Goal: Task Accomplishment & Management: Complete application form

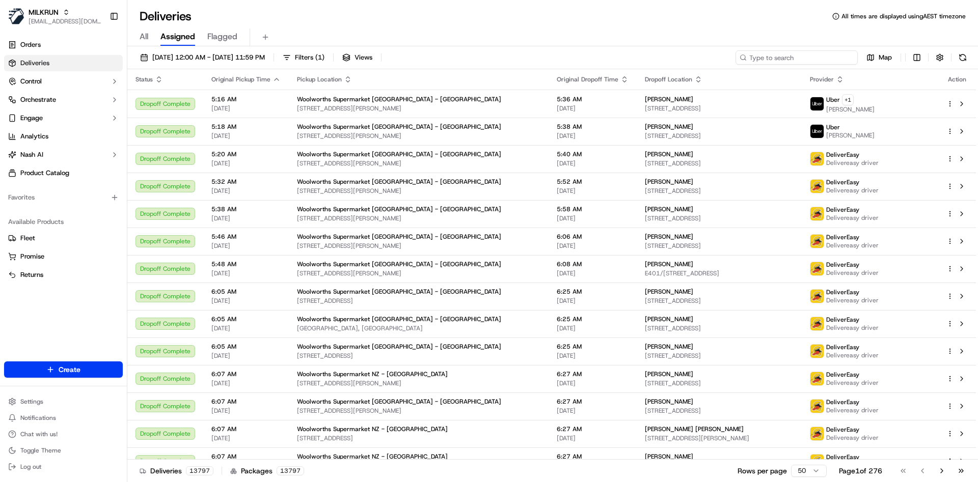
click at [795, 54] on input at bounding box center [797, 57] width 122 height 14
paste input "65016aa9-8395-4a42-bd78-ebaf986ca5cf"
type input "65016aa9-8395-4a42-bd78-ebaf986ca5cf"
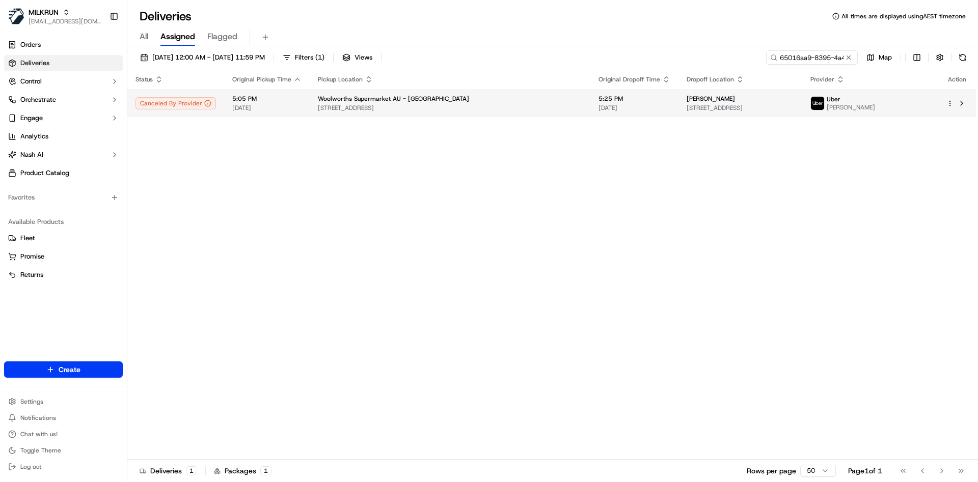
click at [953, 99] on div at bounding box center [956, 103] width 21 height 12
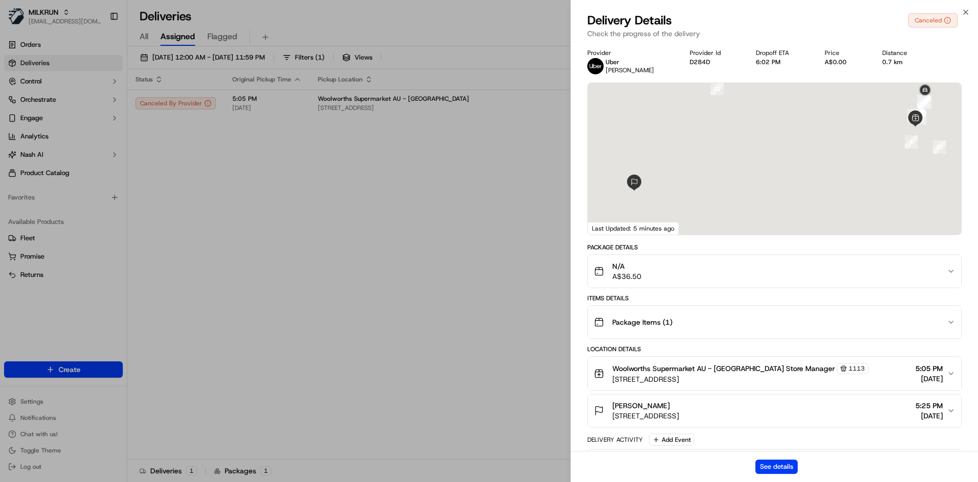
scroll to position [400, 0]
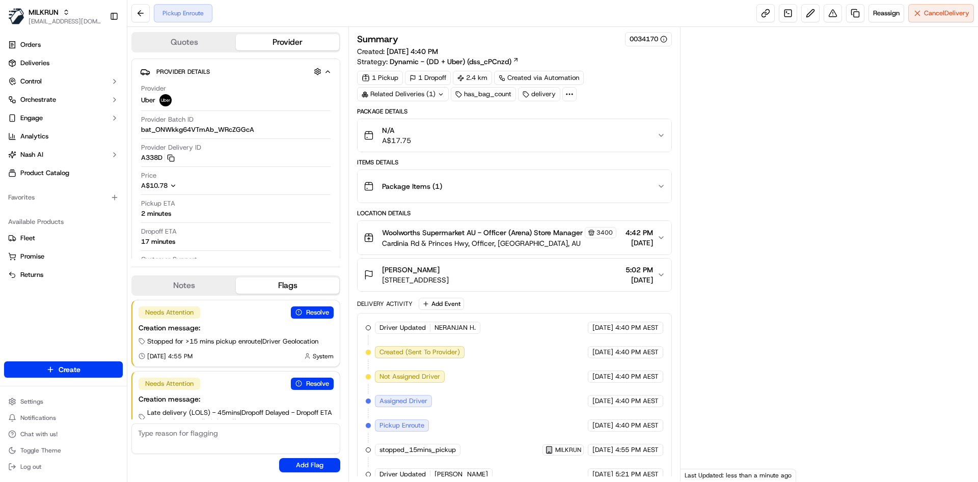
scroll to position [28, 0]
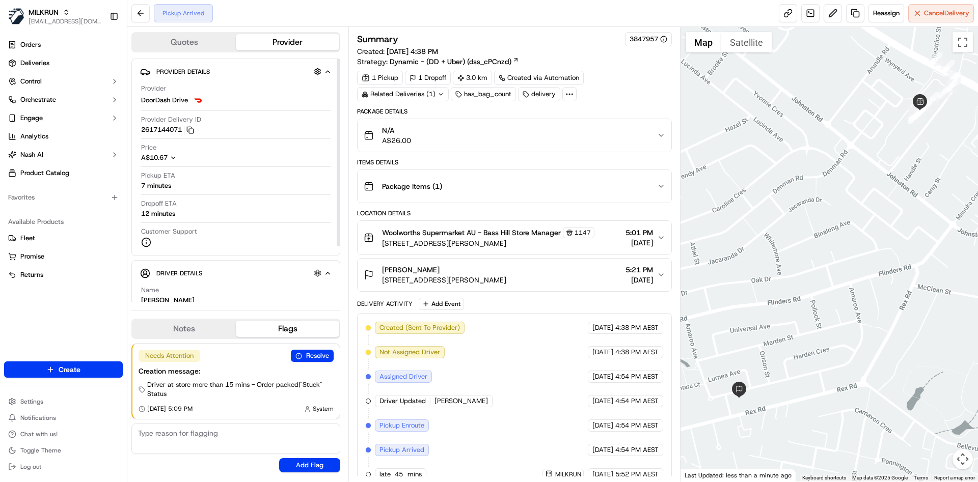
scroll to position [13, 0]
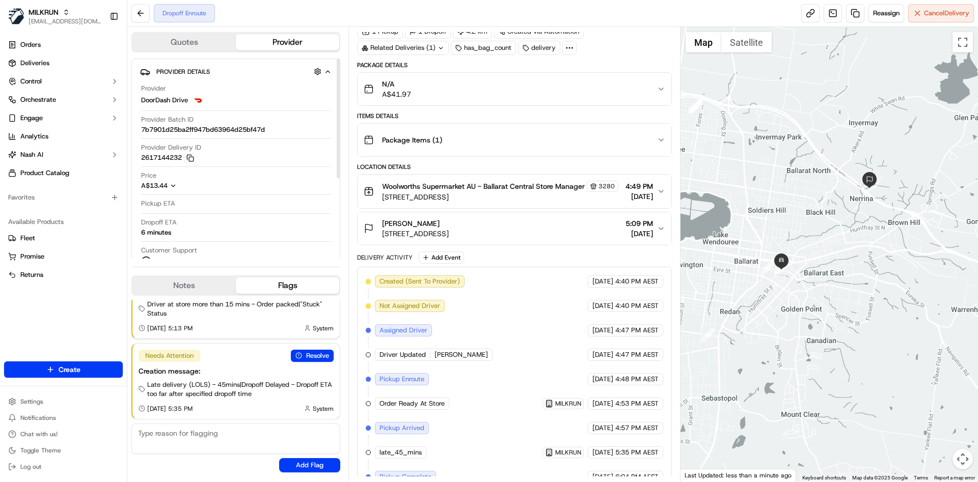
scroll to position [134, 0]
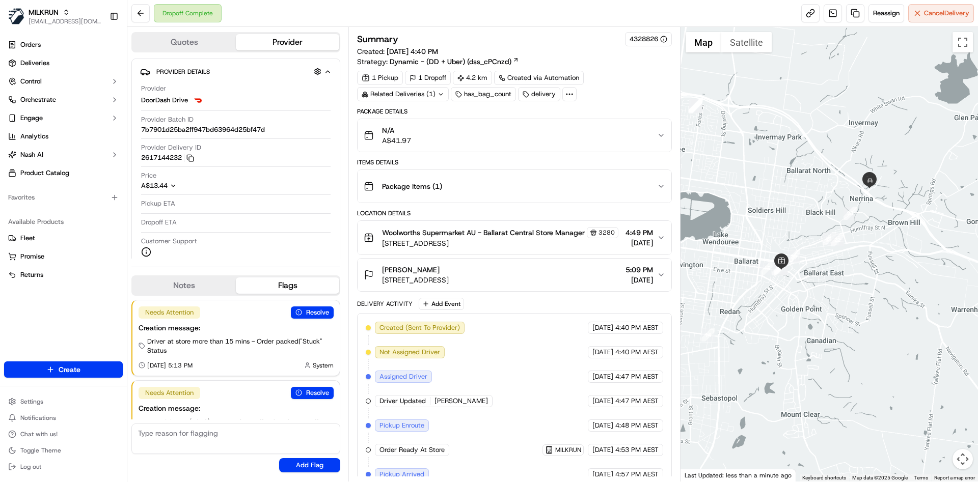
scroll to position [46, 0]
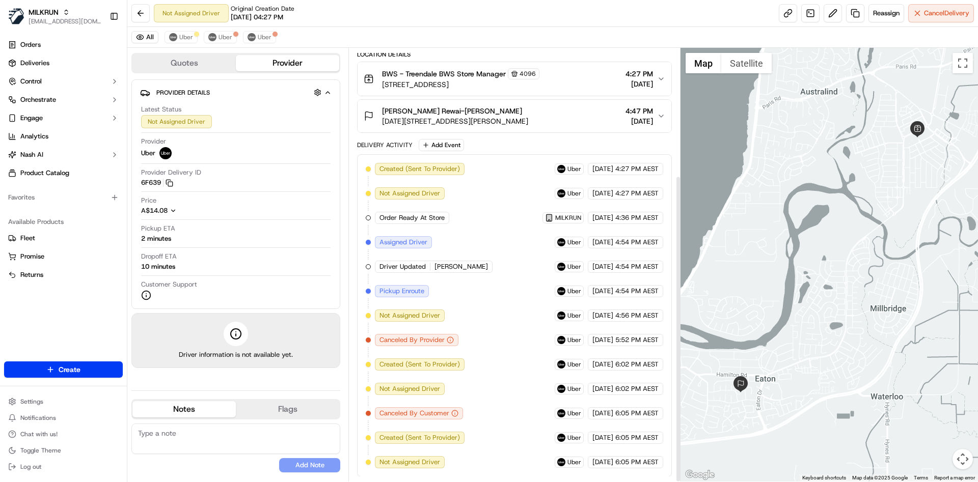
scroll to position [180, 0]
click at [218, 29] on div "All Uber Uber Uber" at bounding box center [552, 37] width 851 height 21
click at [219, 34] on span "Uber" at bounding box center [226, 37] width 14 height 8
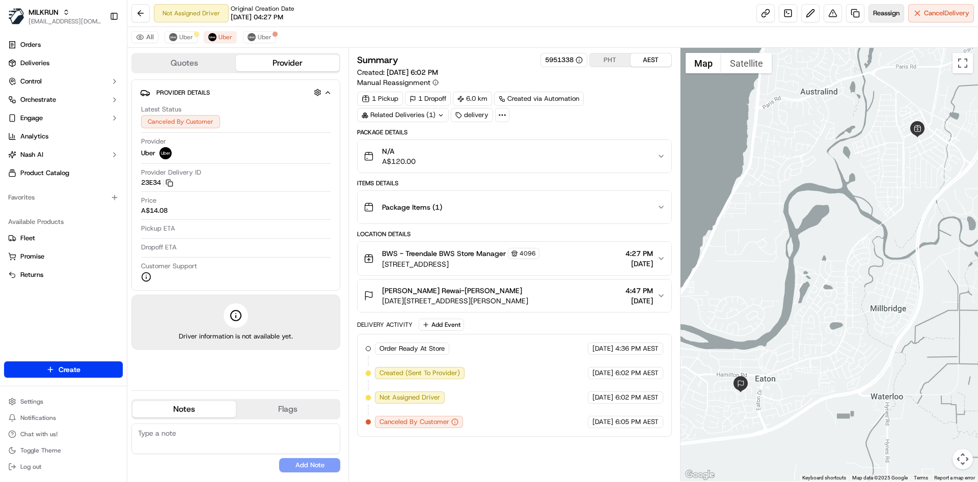
click at [891, 15] on span "Reassign" at bounding box center [886, 13] width 26 height 9
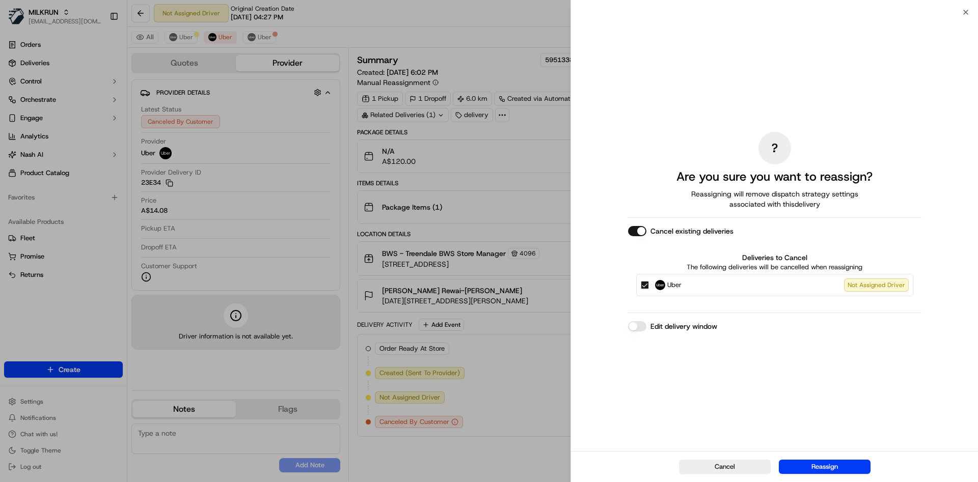
click at [646, 284] on button "Uber Not Assigned Driver" at bounding box center [645, 285] width 8 height 8
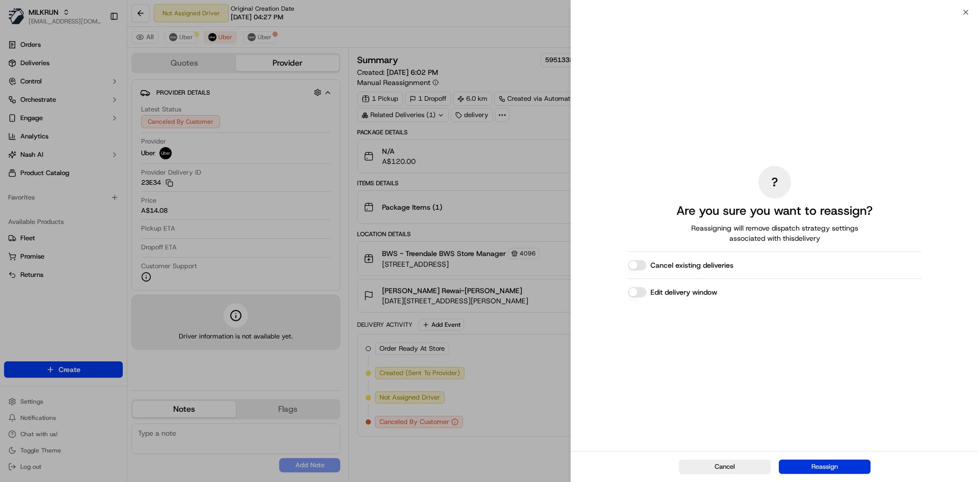
click at [809, 465] on button "Reassign" at bounding box center [825, 467] width 92 height 14
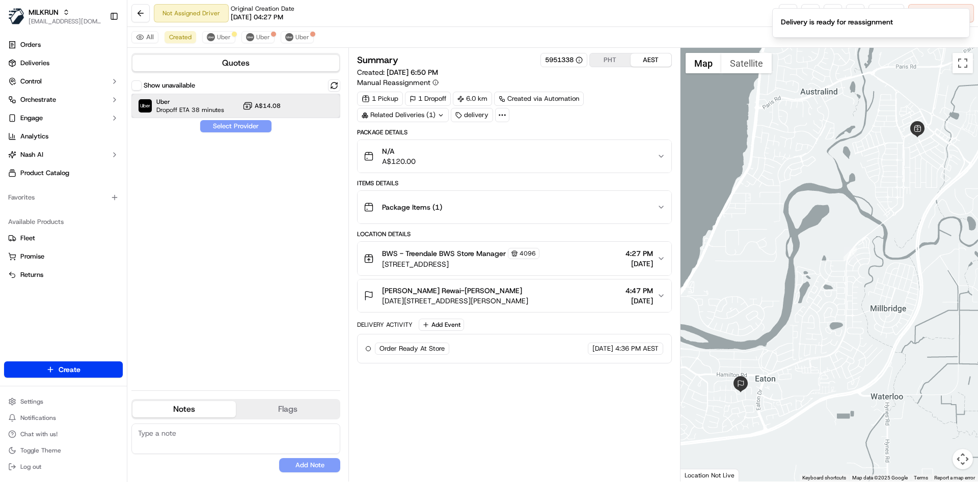
click at [205, 107] on span "Dropoff ETA 38 minutes" at bounding box center [190, 110] width 68 height 8
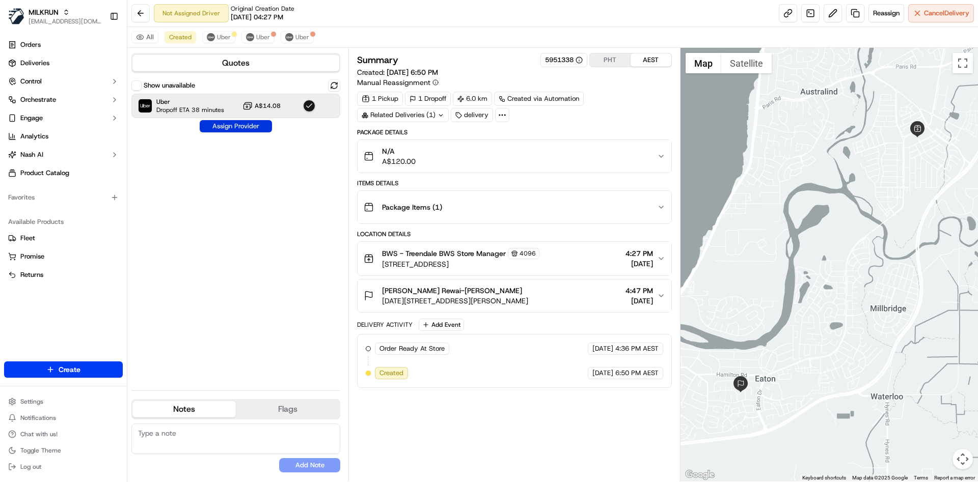
click at [223, 128] on button "Assign Provider" at bounding box center [236, 126] width 72 height 12
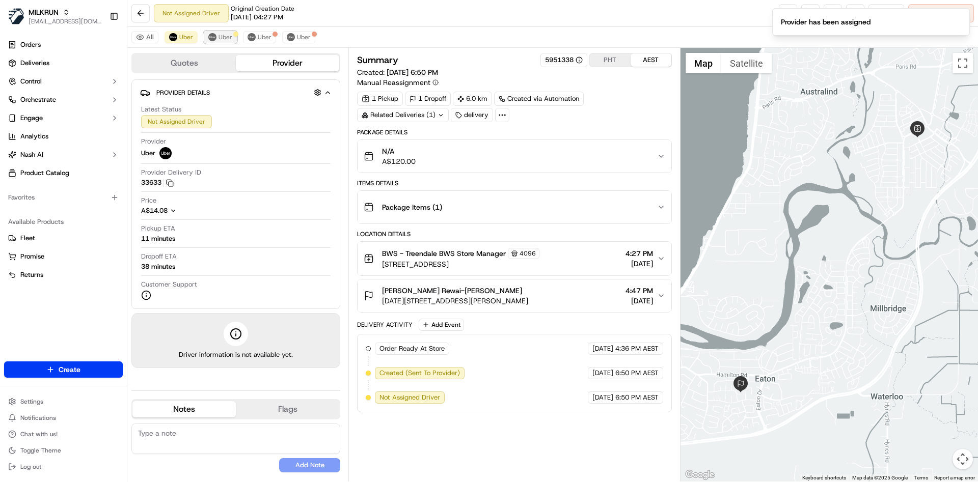
click at [224, 34] on span "Uber" at bounding box center [226, 37] width 14 height 8
click at [258, 40] on span "Uber" at bounding box center [265, 37] width 14 height 8
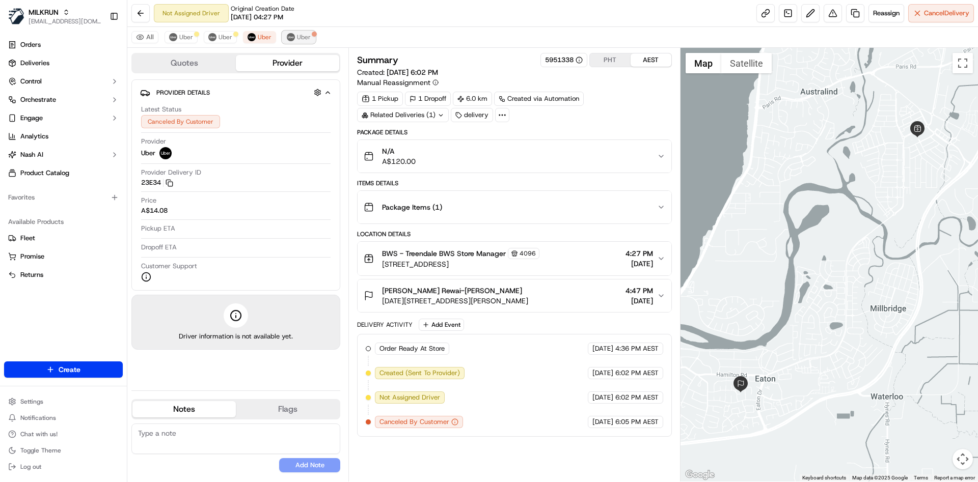
click at [293, 39] on img at bounding box center [291, 37] width 8 height 8
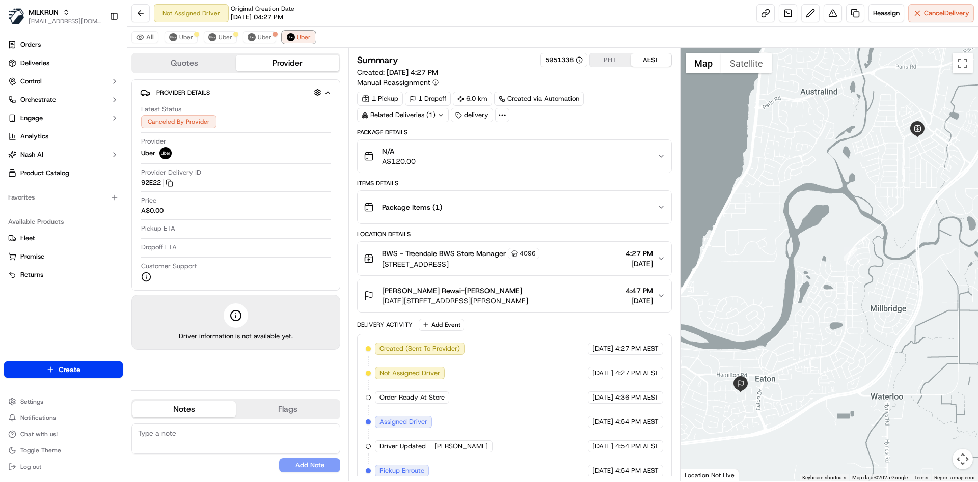
scroll to position [58, 0]
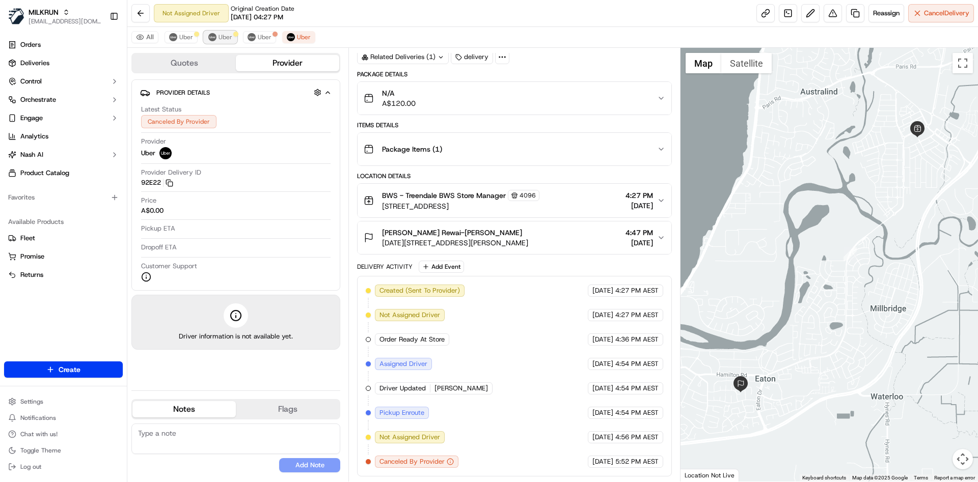
click at [215, 37] on button "Uber" at bounding box center [220, 37] width 33 height 12
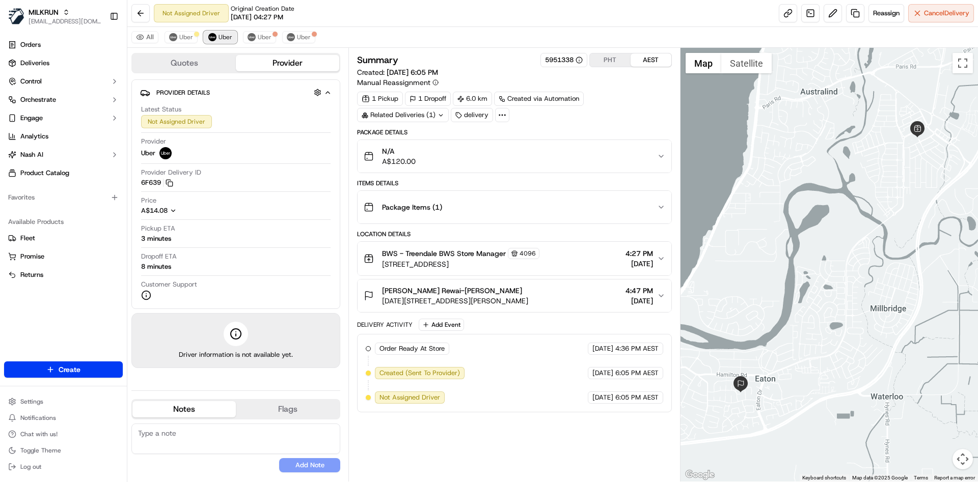
scroll to position [0, 0]
click at [262, 36] on span "Uber" at bounding box center [265, 37] width 14 height 8
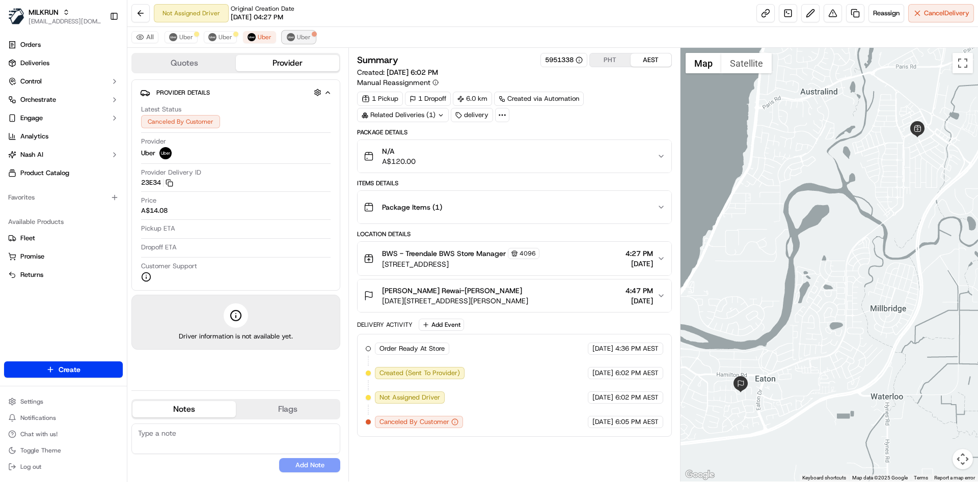
click at [306, 37] on span "Uber" at bounding box center [304, 37] width 14 height 8
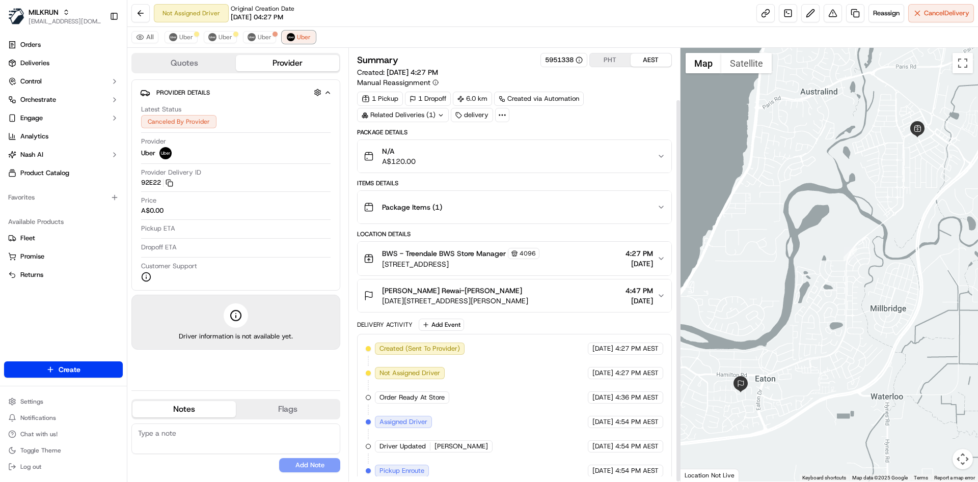
scroll to position [58, 0]
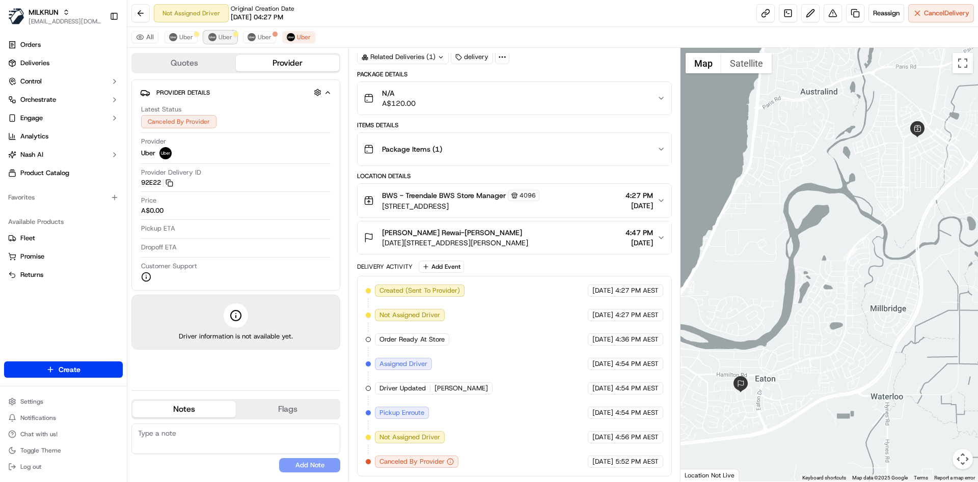
click at [219, 38] on span "Uber" at bounding box center [226, 37] width 14 height 8
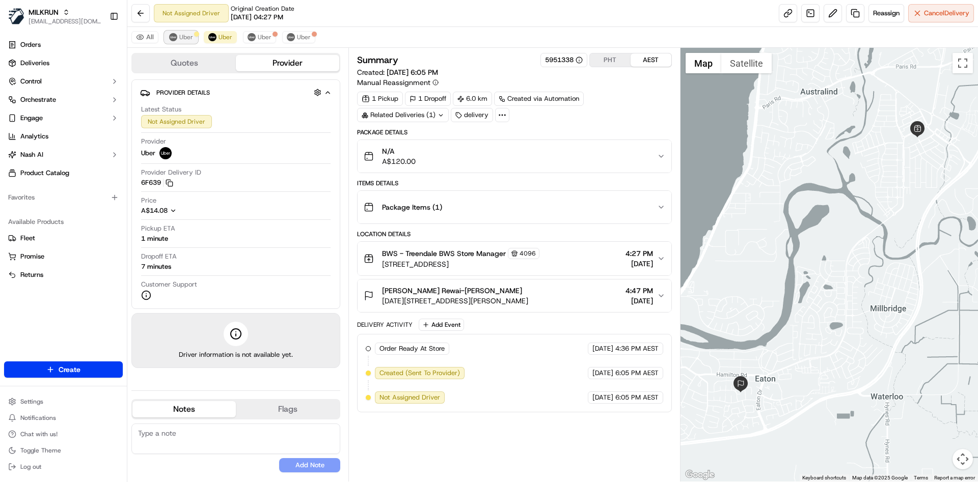
click at [168, 35] on button "Uber" at bounding box center [181, 37] width 33 height 12
click at [228, 38] on span "Uber" at bounding box center [226, 37] width 14 height 8
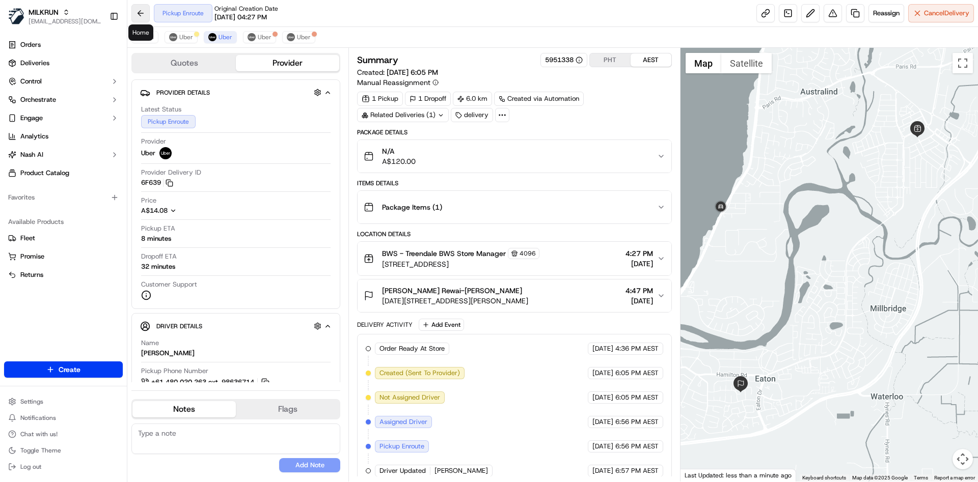
click at [139, 9] on button at bounding box center [140, 13] width 18 height 18
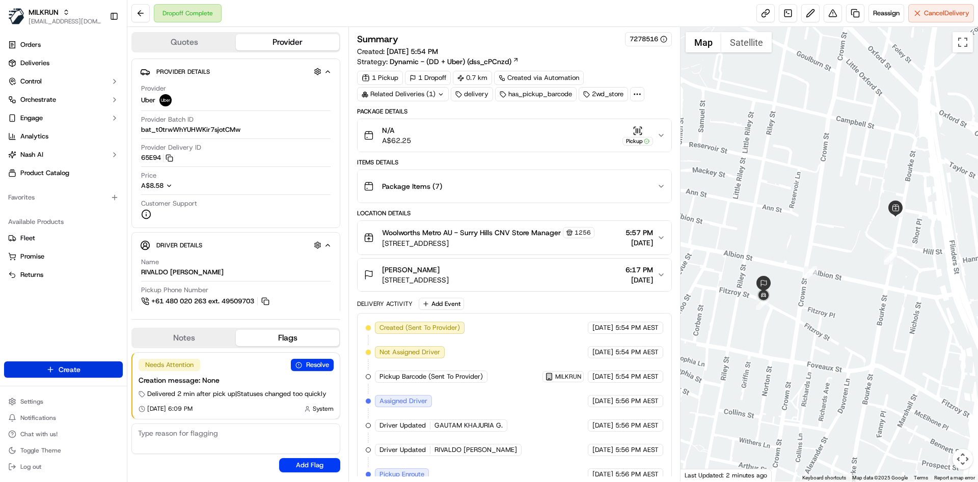
click at [52, 372] on html "MILKRUN [EMAIL_ADDRESS][DOMAIN_NAME] Toggle Sidebar Orders Deliveries Control O…" at bounding box center [489, 241] width 978 height 482
click at [175, 390] on link "Delivery" at bounding box center [184, 388] width 114 height 18
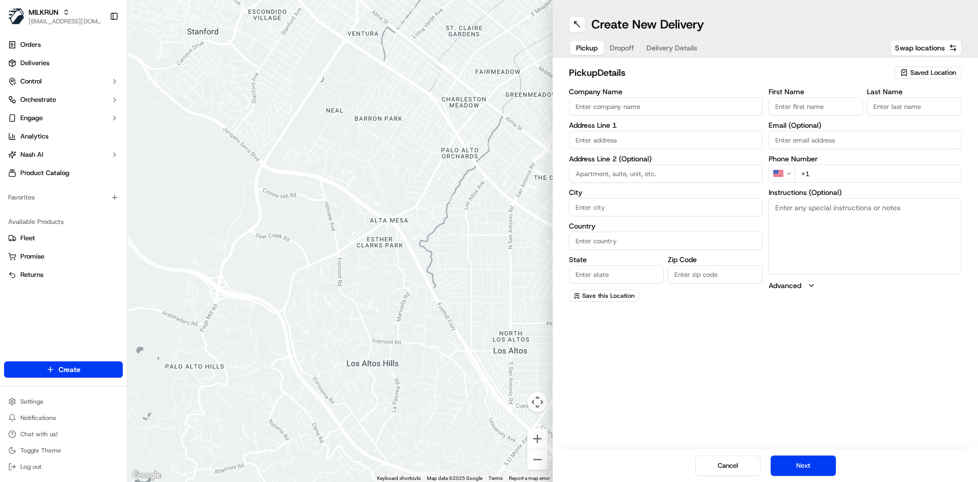
click at [915, 68] on span "Saved Location" at bounding box center [933, 72] width 46 height 9
type input "bws tr"
click at [878, 124] on span "BWS Treendale BWS (4096)" at bounding box center [910, 126] width 125 height 9
type input "BWS Treendale BWS"
type input "Ditchingham Place"
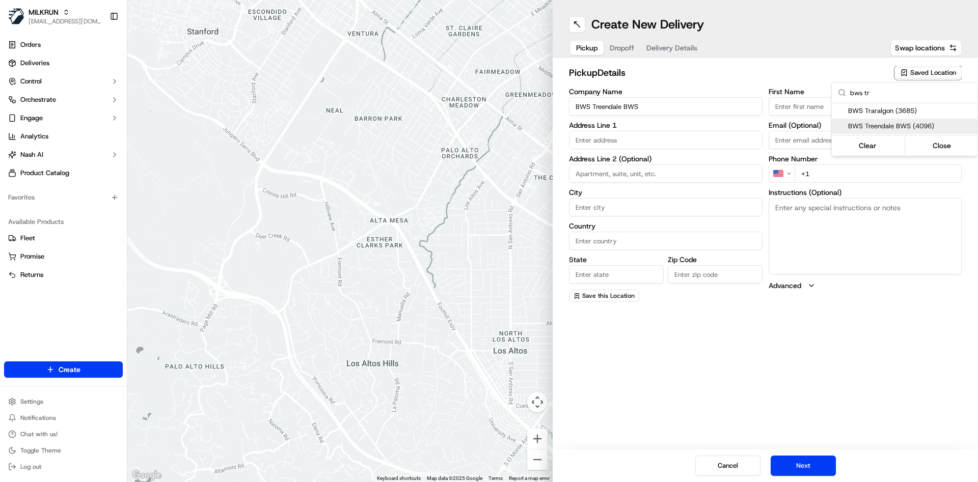
type input "Australind"
type input "AU"
type input "WA"
type input "6233"
type input "Manager"
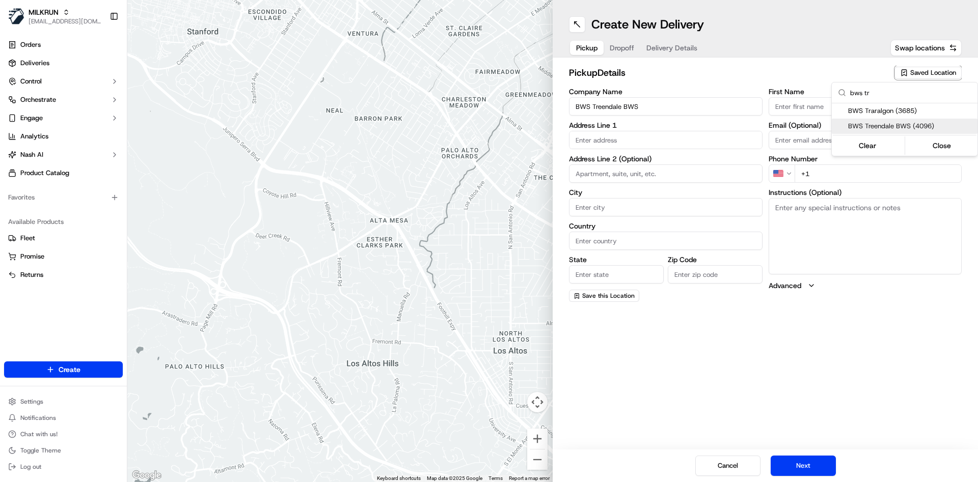
type input "-33.2832131"
type input "+61 2 8785 3681"
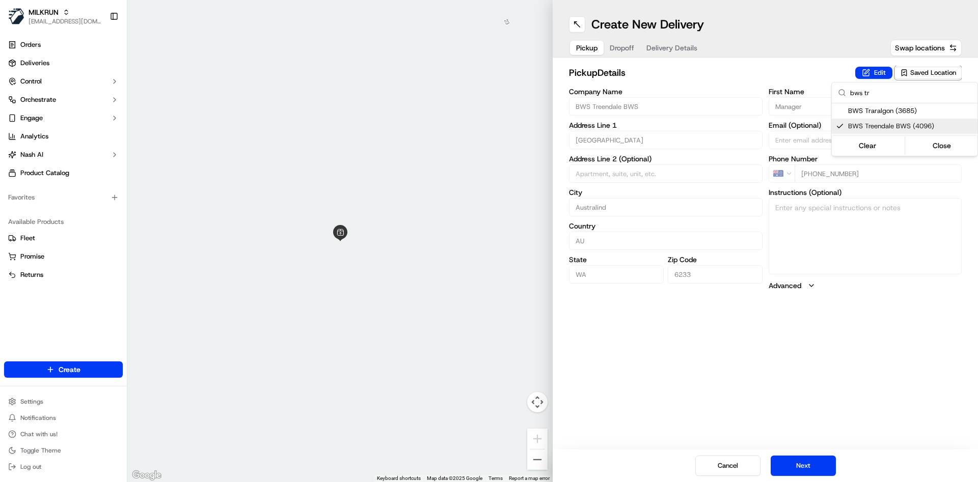
click at [617, 42] on html "MILKRUN atariq@woolworths.com.au Toggle Sidebar Orders Deliveries Control Orche…" at bounding box center [489, 241] width 978 height 482
click at [619, 47] on button "Dropoff" at bounding box center [622, 48] width 37 height 14
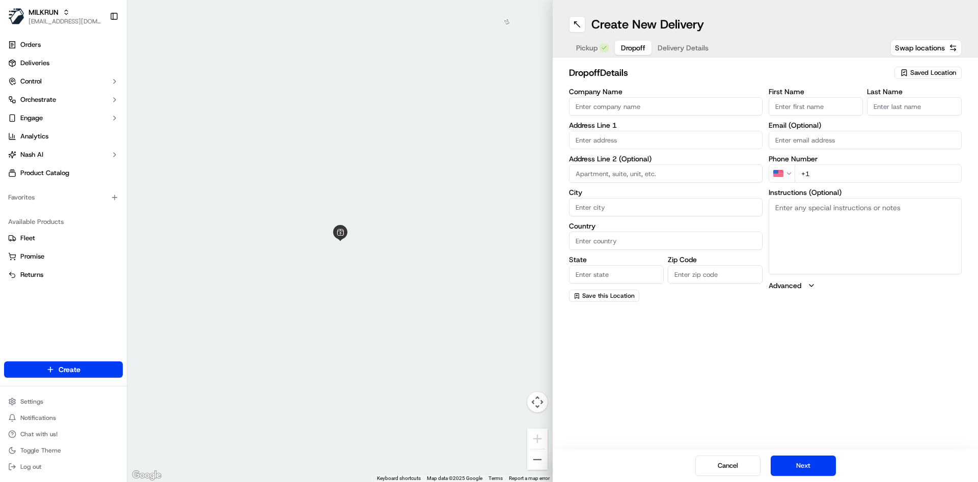
click at [826, 107] on input "First Name" at bounding box center [816, 106] width 95 height 18
paste input "tyrone Rewai-Laidler"
click at [826, 107] on input "tyrone Rewai-Laidler" at bounding box center [816, 106] width 95 height 18
type input "tyrone Rewai-"
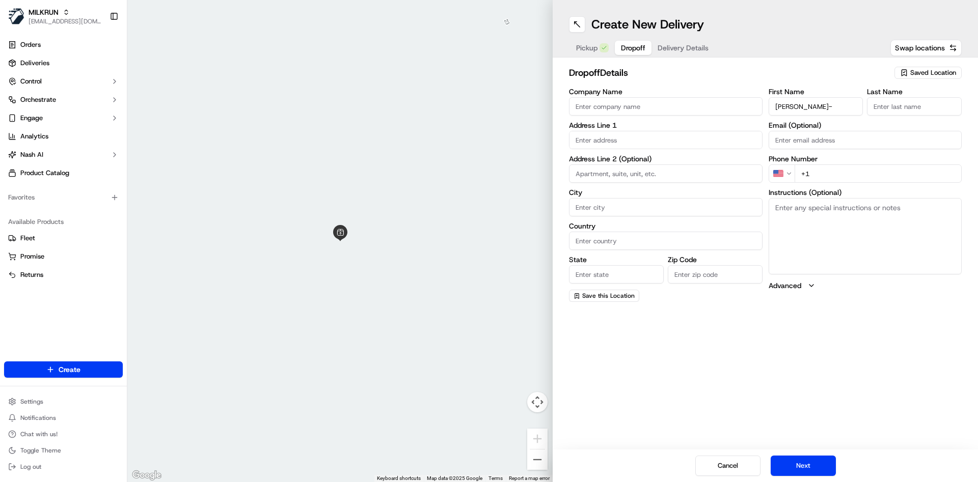
click at [914, 109] on input "Last Name" at bounding box center [914, 106] width 95 height 18
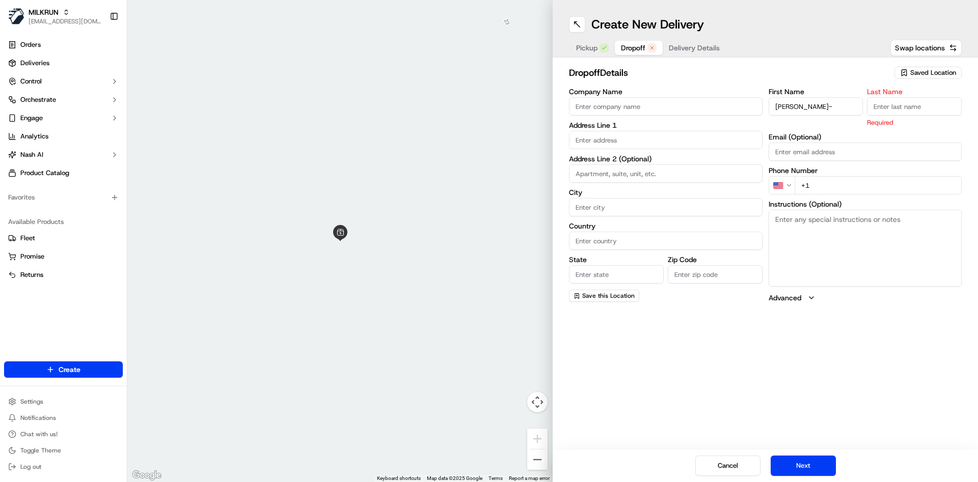
paste input "Laidler"
type input "Laidler"
click at [832, 103] on input "tyrone Rewai-" at bounding box center [816, 106] width 95 height 18
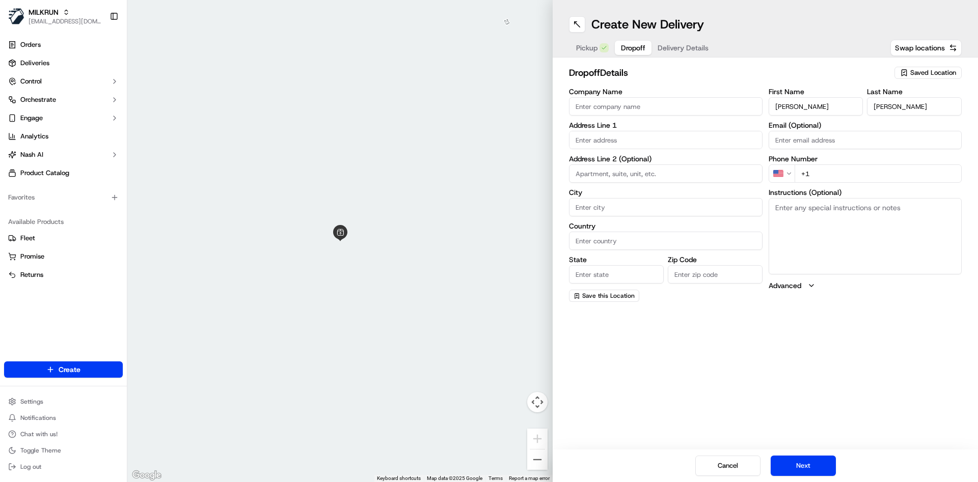
type input "tyrone Rewai"
click at [635, 147] on input "text" at bounding box center [666, 140] width 194 height 18
paste input "6 May Pl, Eaton WA 6232, Australia"
click at [631, 157] on div "6 May Pl, Eaton WA 6232, Australia" at bounding box center [666, 161] width 188 height 15
type input "6 May Pl, Eaton WA 6232, Australia"
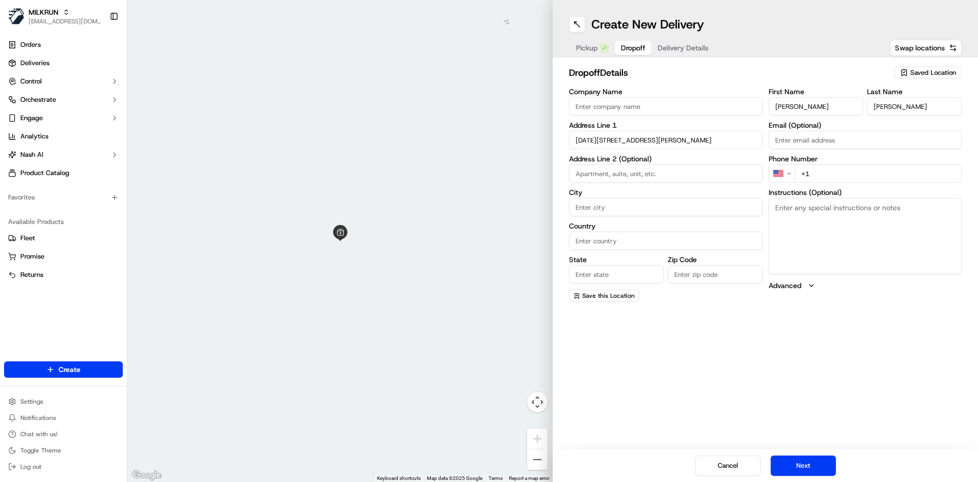
type input "Eaton"
type input "Australia"
type input "WA"
type input "6232"
type input "6 May Place"
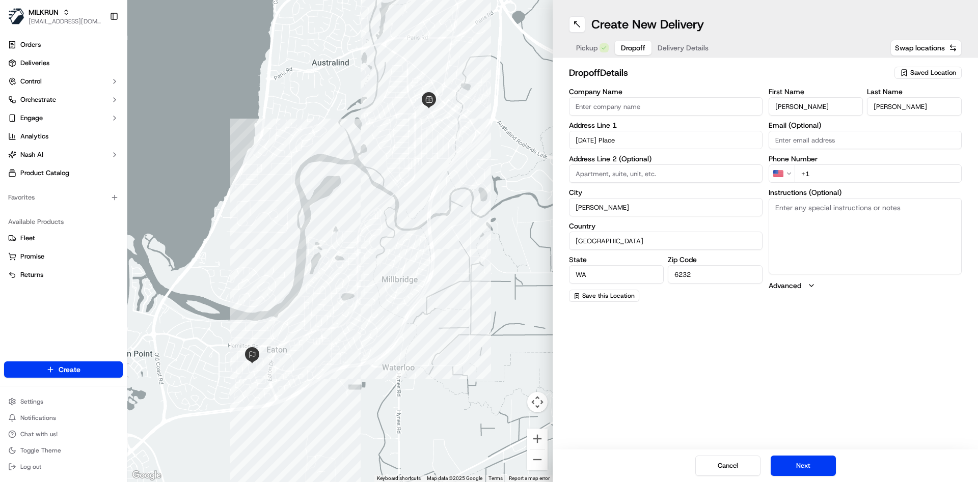
click at [785, 172] on html "MILKRUN atariq@woolworths.com.au Toggle Sidebar Orders Deliveries Control Orche…" at bounding box center [489, 241] width 978 height 482
click at [851, 170] on input "+61" at bounding box center [879, 174] width 168 height 18
paste input "477 425 045"
type input "+61 477 425 045"
click at [810, 241] on textarea "Instructions (Optional)" at bounding box center [866, 236] width 194 height 76
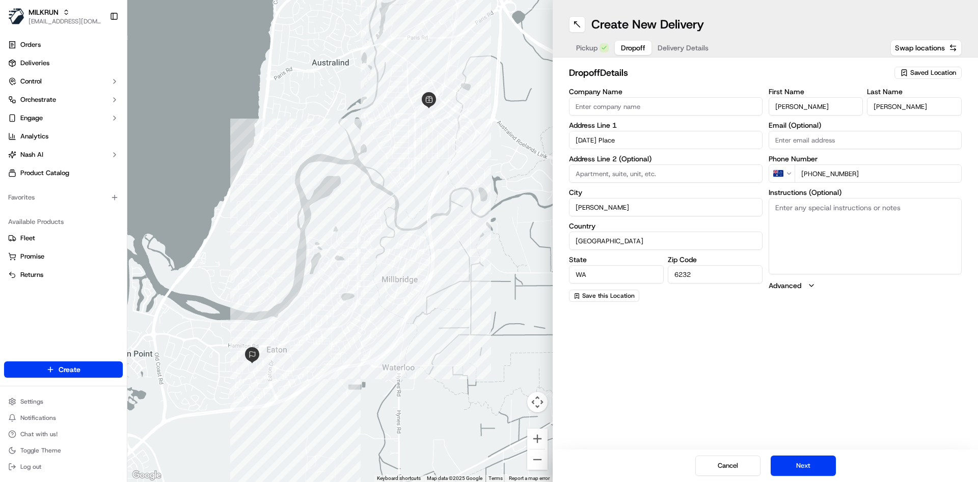
click at [685, 46] on span "Delivery Details" at bounding box center [683, 48] width 51 height 10
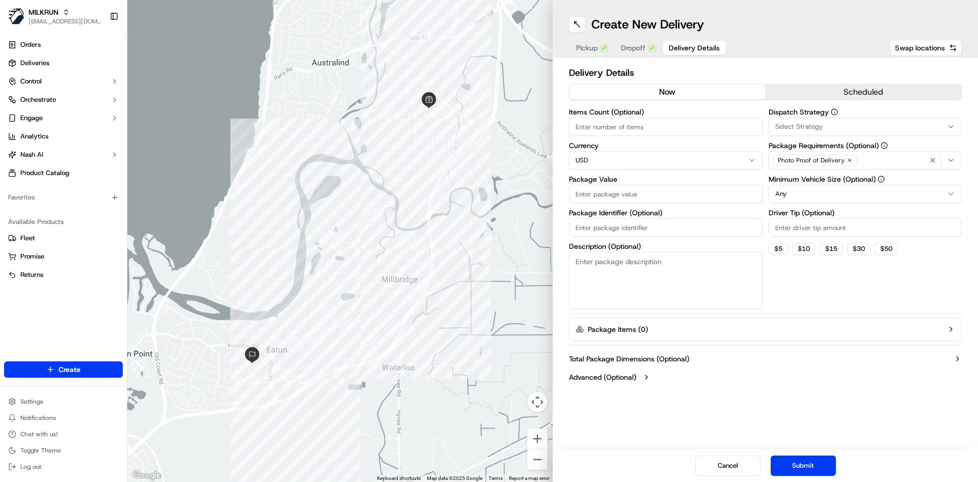
click at [848, 159] on icon "button" at bounding box center [849, 160] width 3 height 3
click at [942, 159] on div "Select requirements" at bounding box center [865, 160] width 188 height 9
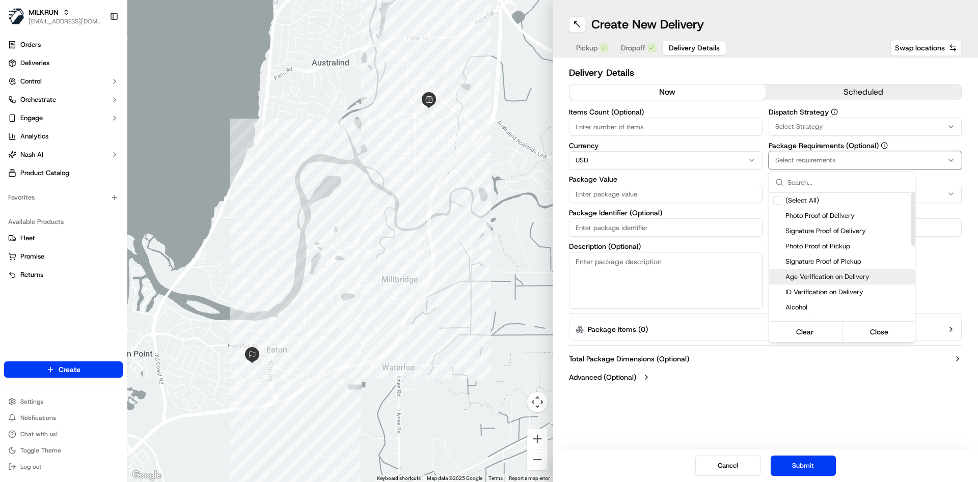
click at [806, 273] on span "Age Verification on Delivery" at bounding box center [847, 277] width 125 height 9
click at [803, 302] on div "Alcohol" at bounding box center [842, 307] width 146 height 15
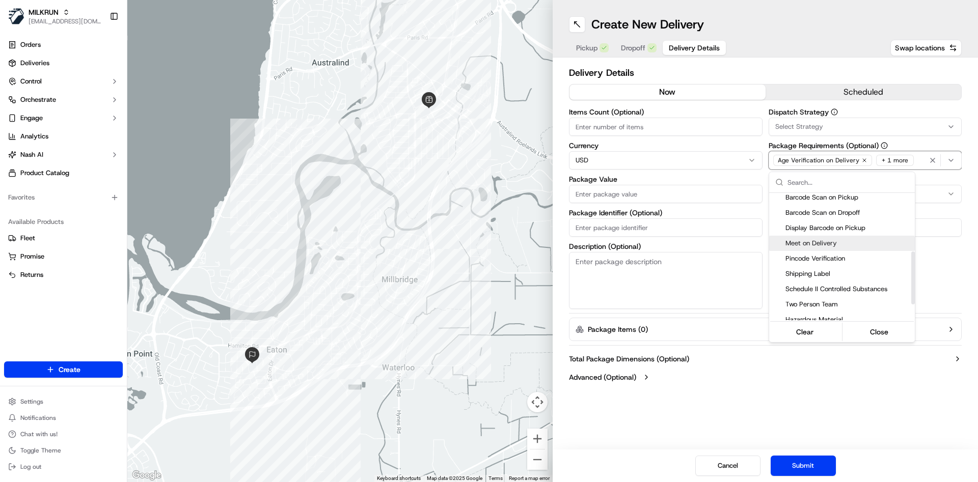
click at [808, 243] on span "Meet on Delivery" at bounding box center [847, 243] width 125 height 9
click at [679, 130] on html "MILKRUN atariq@woolworths.com.au Toggle Sidebar Orders Deliveries Control Orche…" at bounding box center [489, 241] width 978 height 482
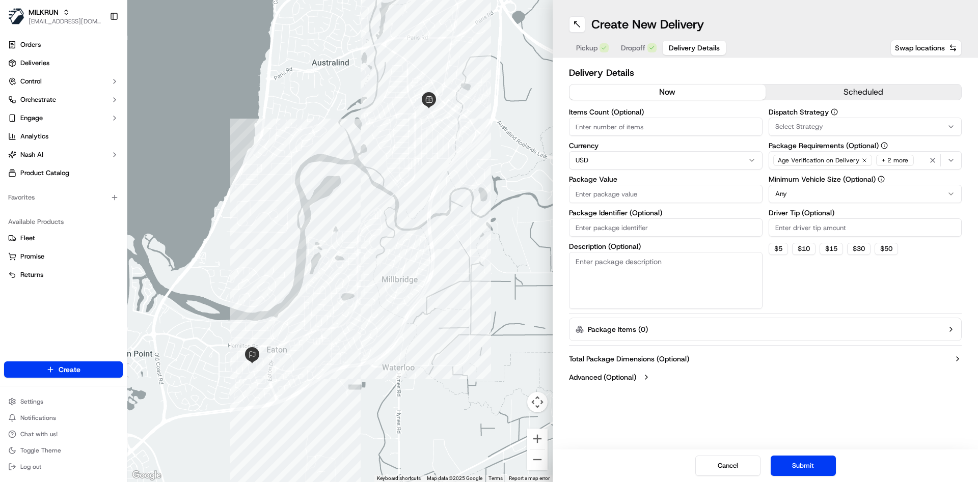
click at [679, 130] on input "Items Count (Optional)" at bounding box center [666, 127] width 194 height 18
type input "4"
click at [619, 156] on html "MILKRUN atariq@woolworths.com.au Toggle Sidebar Orders Deliveries Control Orche…" at bounding box center [489, 241] width 978 height 482
click at [607, 193] on input "Package Value" at bounding box center [666, 194] width 194 height 18
type input "120"
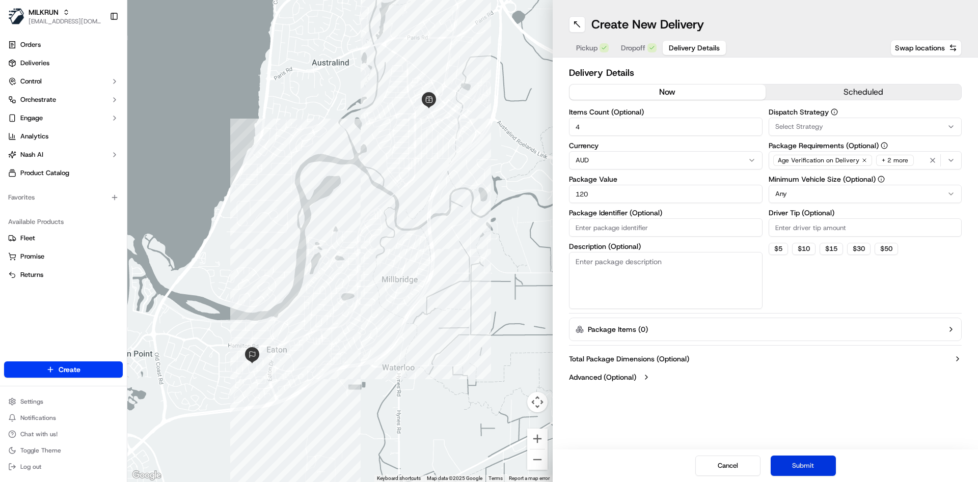
click at [793, 465] on button "Submit" at bounding box center [803, 466] width 65 height 20
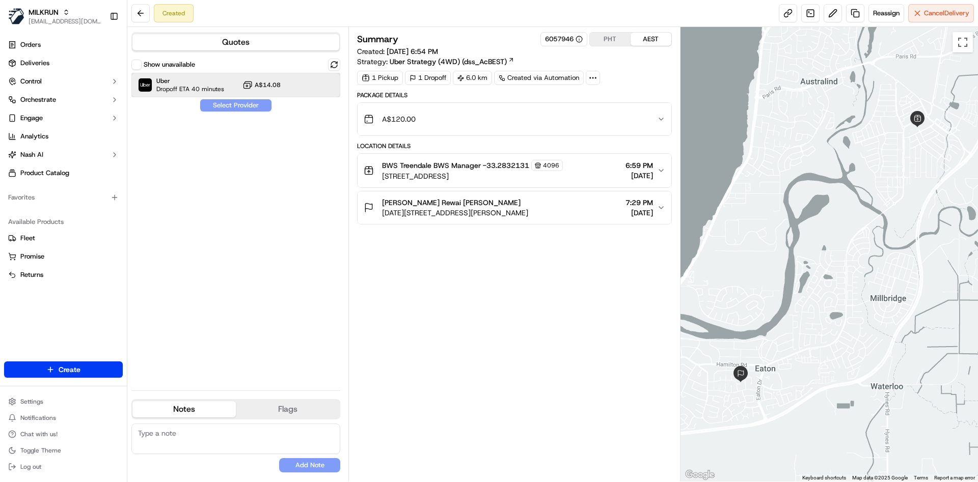
click at [206, 89] on span "Dropoff ETA 40 minutes" at bounding box center [190, 89] width 68 height 8
click at [215, 101] on button "Assign Provider" at bounding box center [236, 105] width 72 height 12
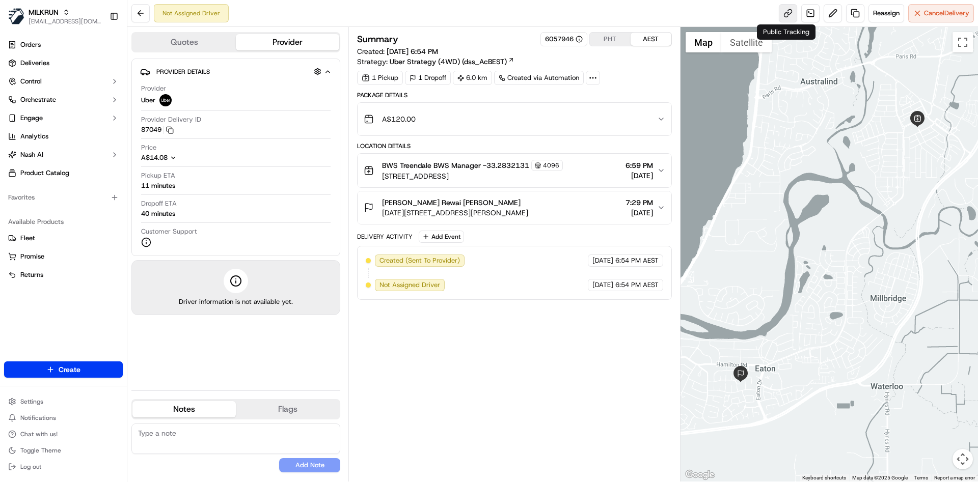
click at [785, 18] on link at bounding box center [788, 13] width 18 height 18
click at [937, 9] on span "Cancel Delivery" at bounding box center [946, 13] width 45 height 9
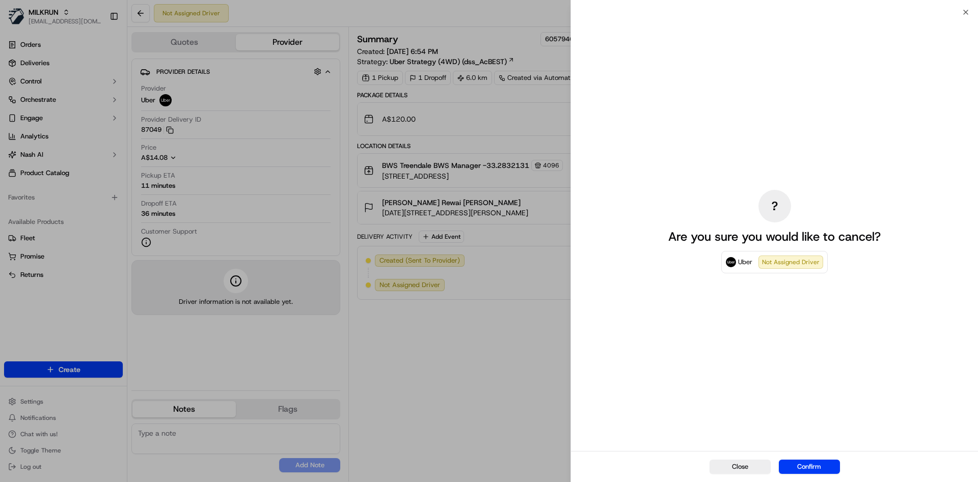
drag, startPoint x: 812, startPoint y: 468, endPoint x: 466, endPoint y: 367, distance: 361.4
click at [466, 367] on body "MILKRUN atariq@woolworths.com.au Toggle Sidebar Orders Deliveries Control Orche…" at bounding box center [489, 241] width 978 height 482
click at [809, 469] on button "Confirm" at bounding box center [809, 467] width 61 height 14
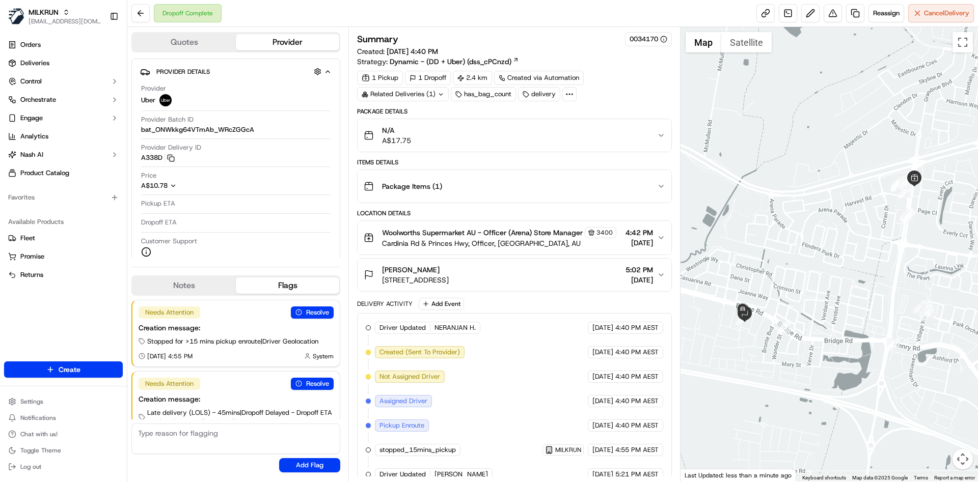
scroll to position [28, 0]
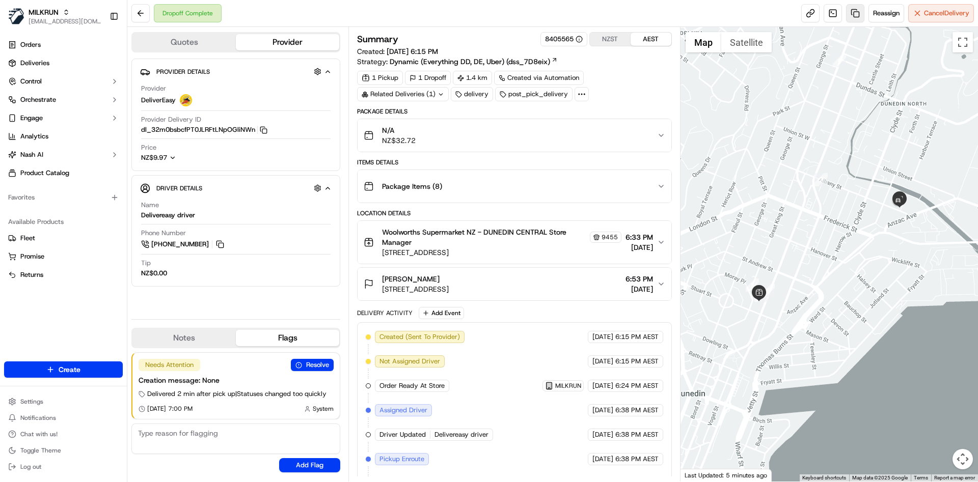
click at [853, 18] on link at bounding box center [855, 13] width 18 height 18
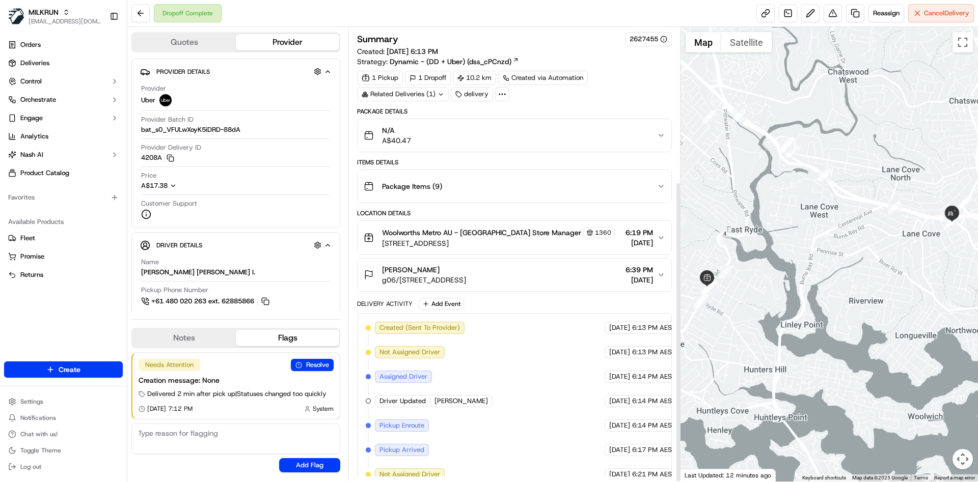
scroll to position [233, 0]
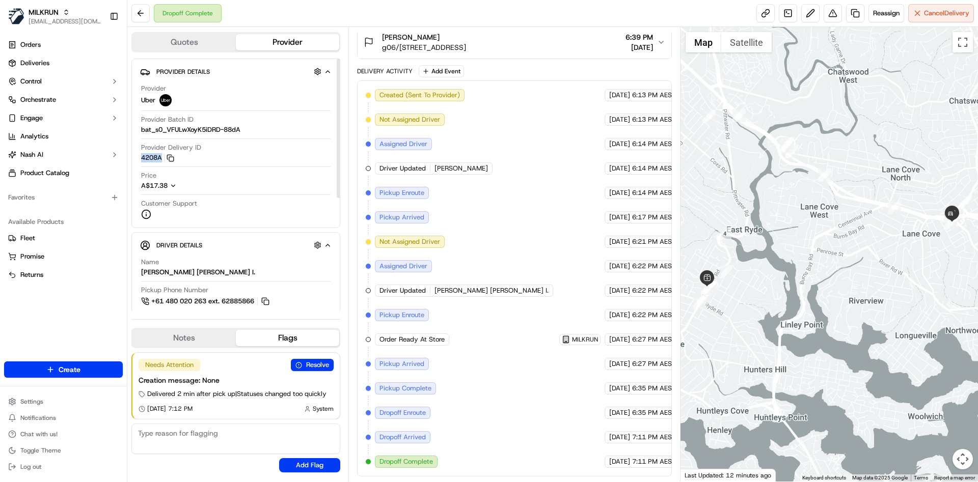
drag, startPoint x: 142, startPoint y: 159, endPoint x: 164, endPoint y: 159, distance: 21.9
click at [164, 159] on button "4208A Copy del_q1npHql_TyqWkS2n8EQgig 4208A" at bounding box center [157, 157] width 33 height 9
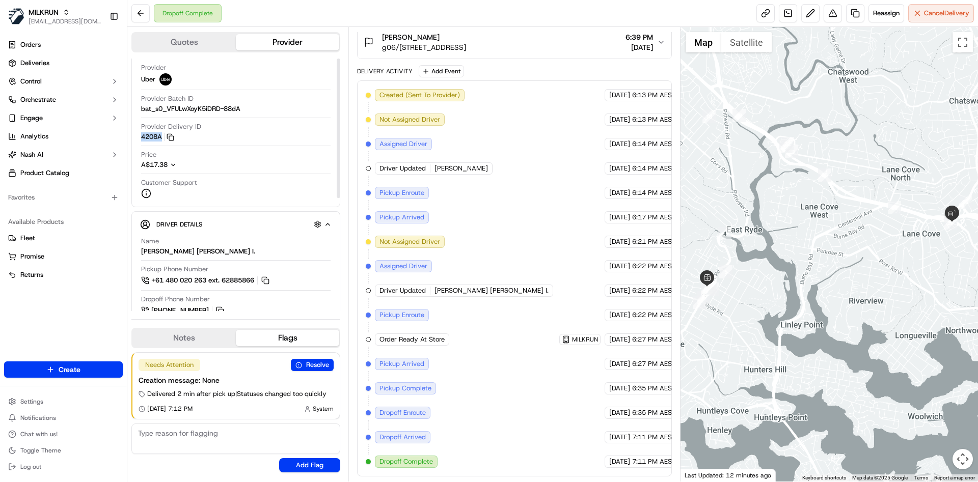
scroll to position [0, 0]
